Goal: Task Accomplishment & Management: Manage account settings

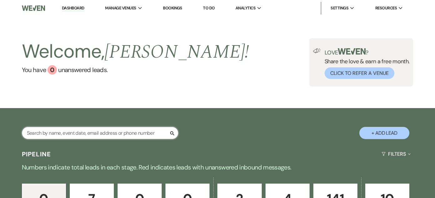
click at [130, 133] on input "text" at bounding box center [100, 133] width 156 height 12
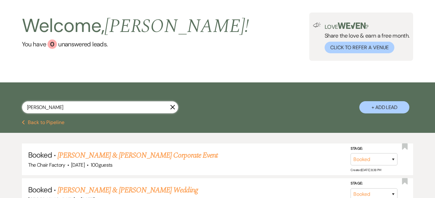
scroll to position [31, 0]
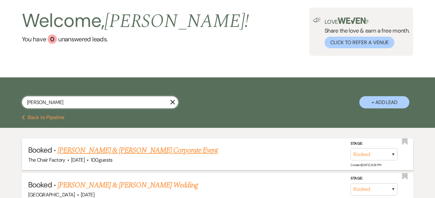
type input "[PERSON_NAME]"
click at [112, 151] on link "[PERSON_NAME] & [PERSON_NAME] Corporate Event" at bounding box center [138, 149] width 160 height 11
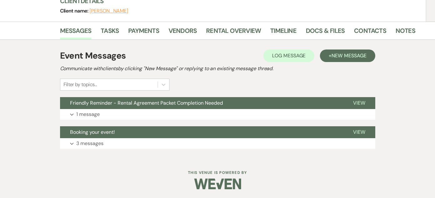
scroll to position [81, 0]
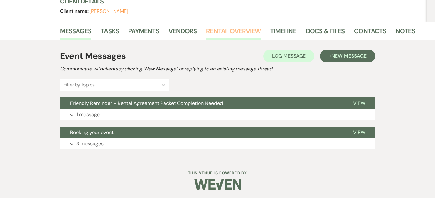
click at [226, 33] on link "Rental Overview" at bounding box center [233, 33] width 55 height 14
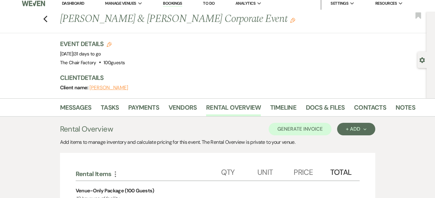
scroll to position [1, 0]
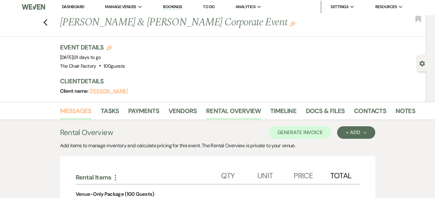
click at [83, 108] on link "Messages" at bounding box center [76, 113] width 32 height 14
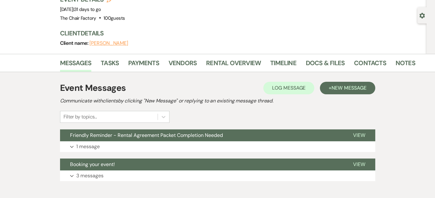
scroll to position [50, 0]
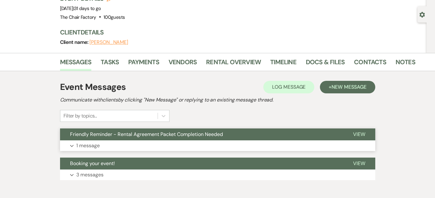
click at [218, 145] on button "Expand 1 message" at bounding box center [217, 145] width 315 height 11
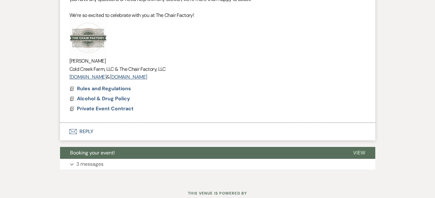
scroll to position [310, 0]
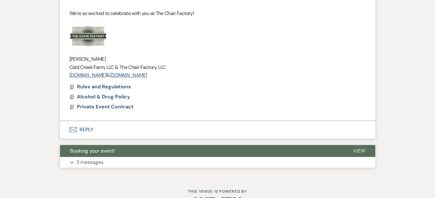
click at [192, 161] on button "Expand 3 messages" at bounding box center [217, 162] width 315 height 11
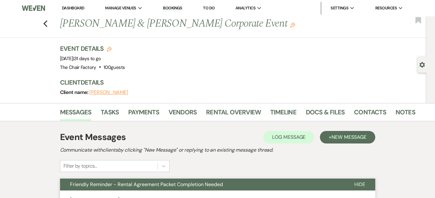
scroll to position [0, 0]
click at [324, 112] on link "Docs & Files" at bounding box center [325, 114] width 39 height 14
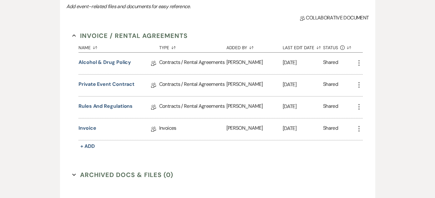
scroll to position [150, 0]
click at [113, 62] on link "Alcohol & Drug Policy" at bounding box center [104, 64] width 53 height 10
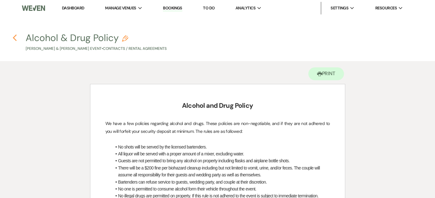
click at [16, 37] on icon "Previous" at bounding box center [15, 38] width 5 height 8
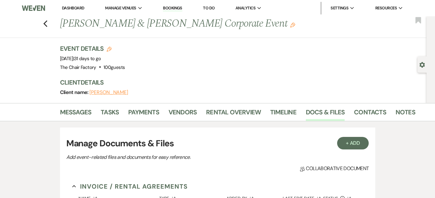
scroll to position [150, 0]
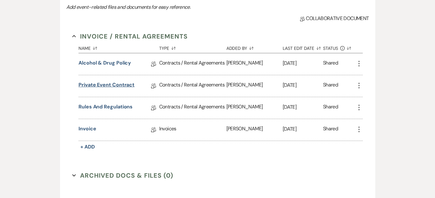
click at [103, 82] on link "Private Event Contract" at bounding box center [106, 86] width 56 height 10
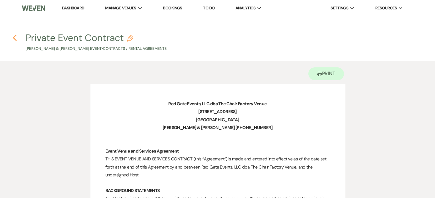
click at [15, 37] on use "button" at bounding box center [15, 37] width 4 height 7
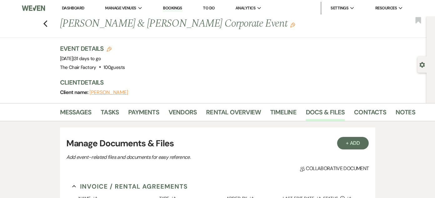
scroll to position [150, 0]
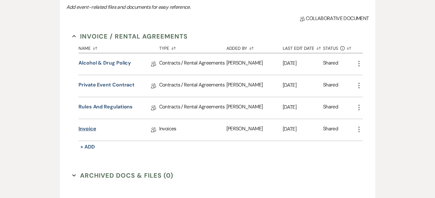
click at [85, 128] on link "Invoice" at bounding box center [87, 130] width 18 height 10
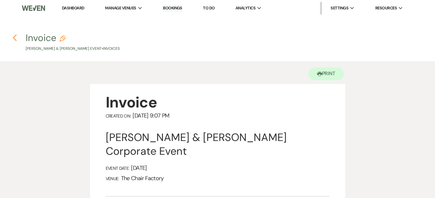
click at [15, 39] on use "button" at bounding box center [15, 37] width 4 height 7
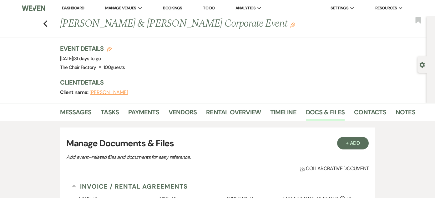
click at [116, 92] on button "[PERSON_NAME]" at bounding box center [108, 92] width 39 height 5
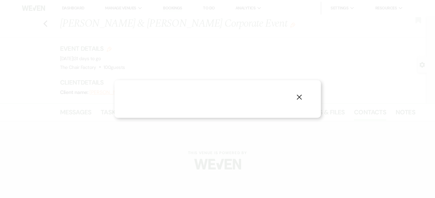
select select "1"
select select "email"
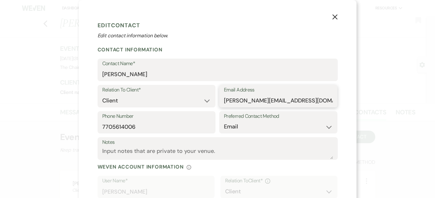
drag, startPoint x: 224, startPoint y: 99, endPoint x: 316, endPoint y: 98, distance: 92.2
